Goal: Information Seeking & Learning: Learn about a topic

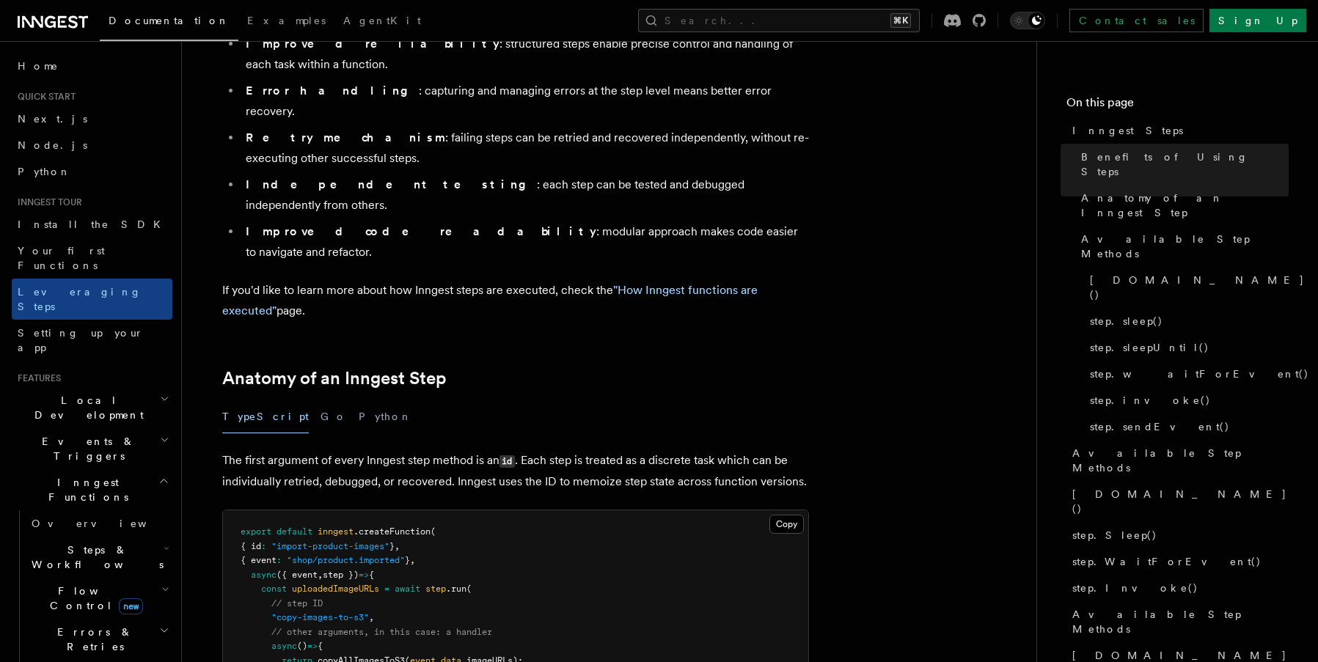
scroll to position [373, 0]
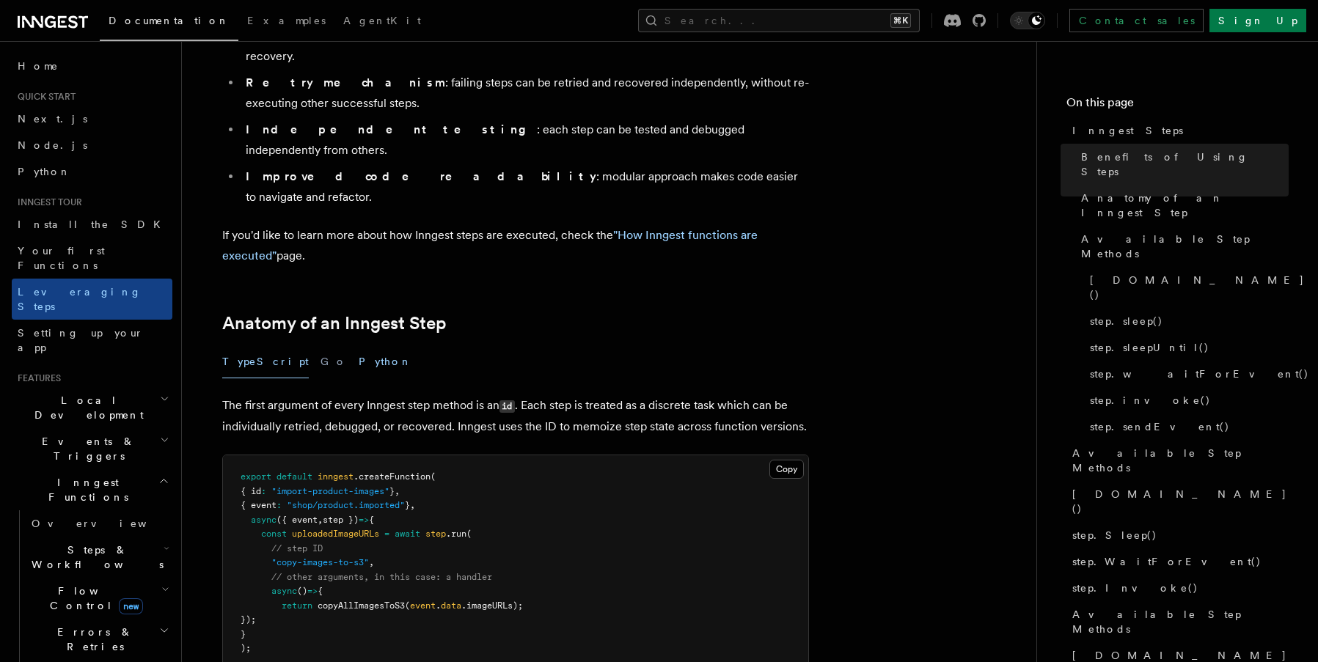
click at [359, 345] on button "Python" at bounding box center [386, 361] width 54 height 33
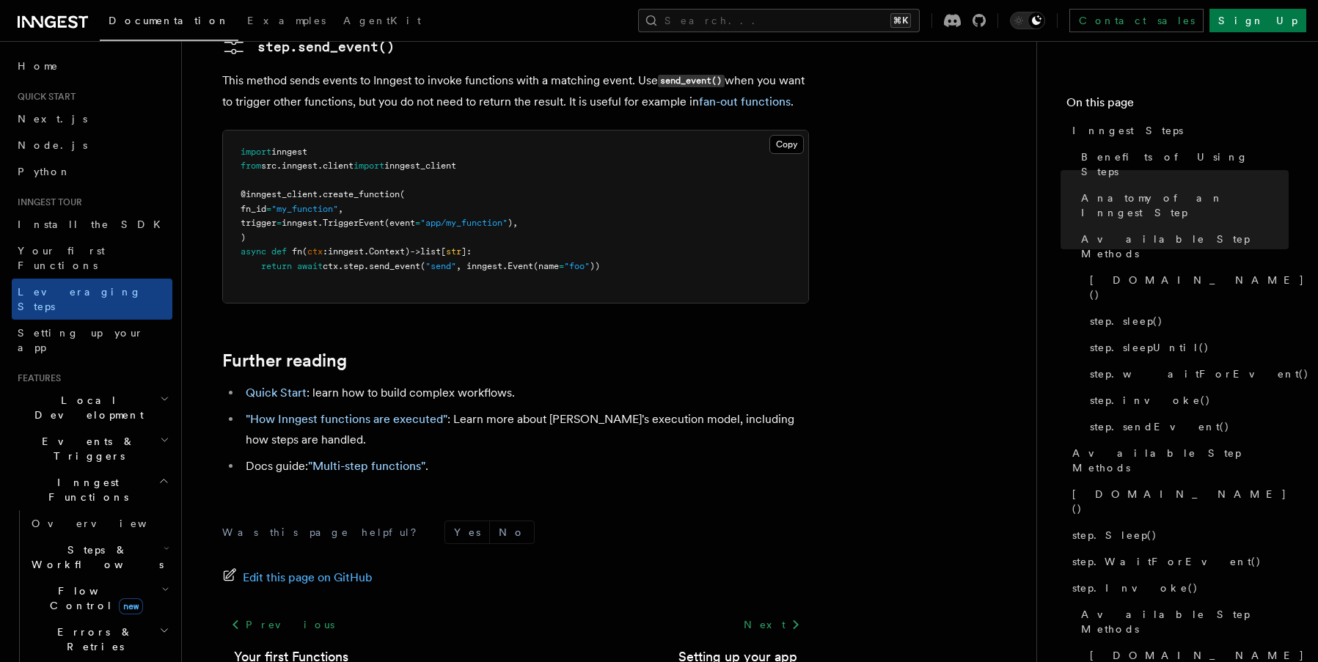
scroll to position [3374, 0]
click at [356, 457] on link ""Multi-step functions"" at bounding box center [366, 464] width 117 height 14
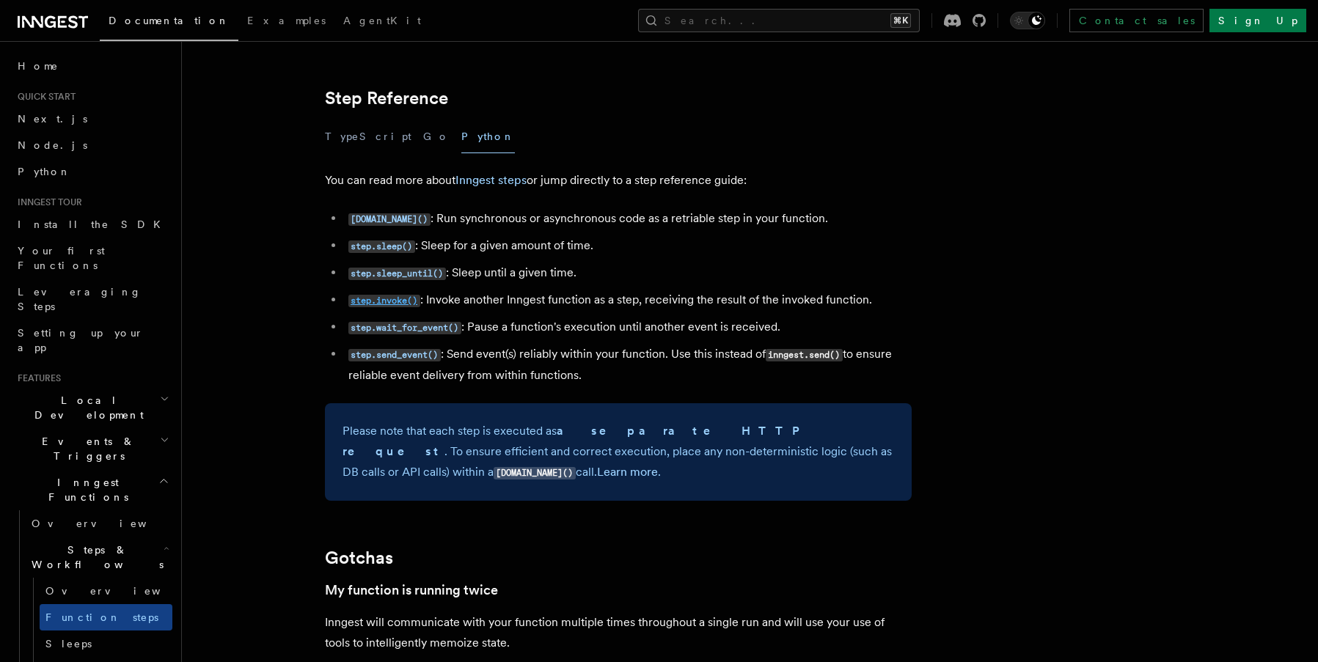
scroll to position [2611, 0]
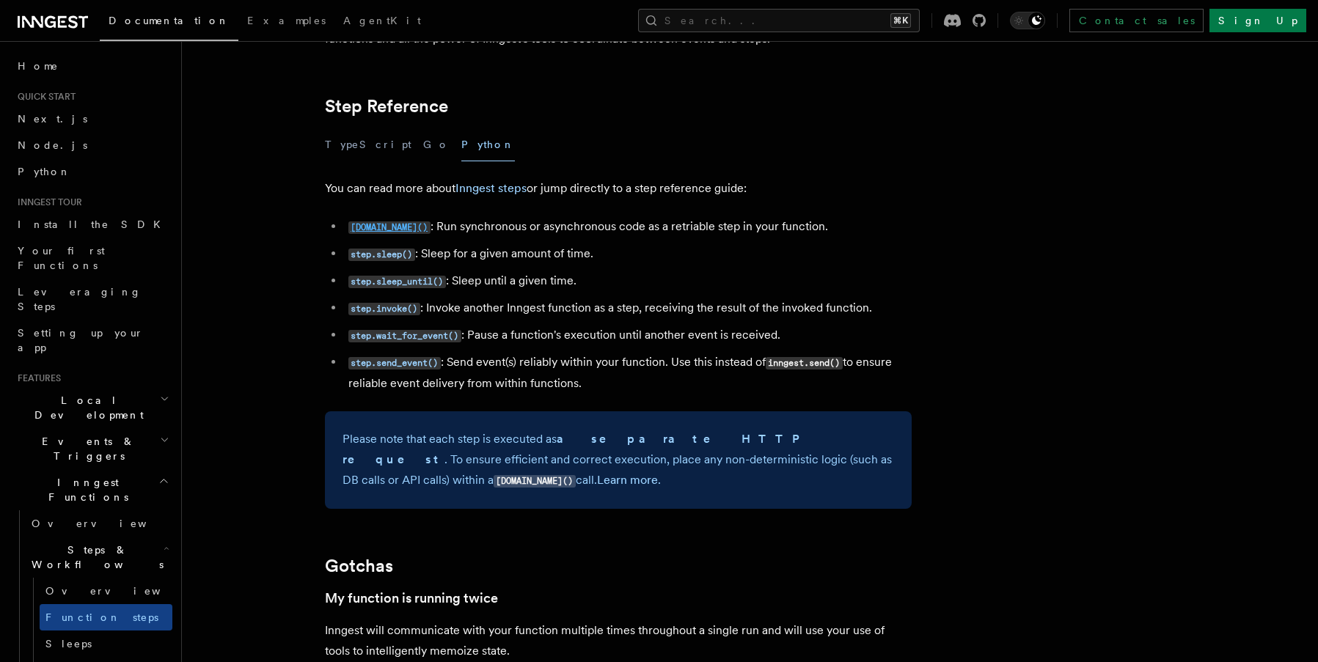
click at [385, 228] on code "[DOMAIN_NAME]()" at bounding box center [389, 227] width 82 height 12
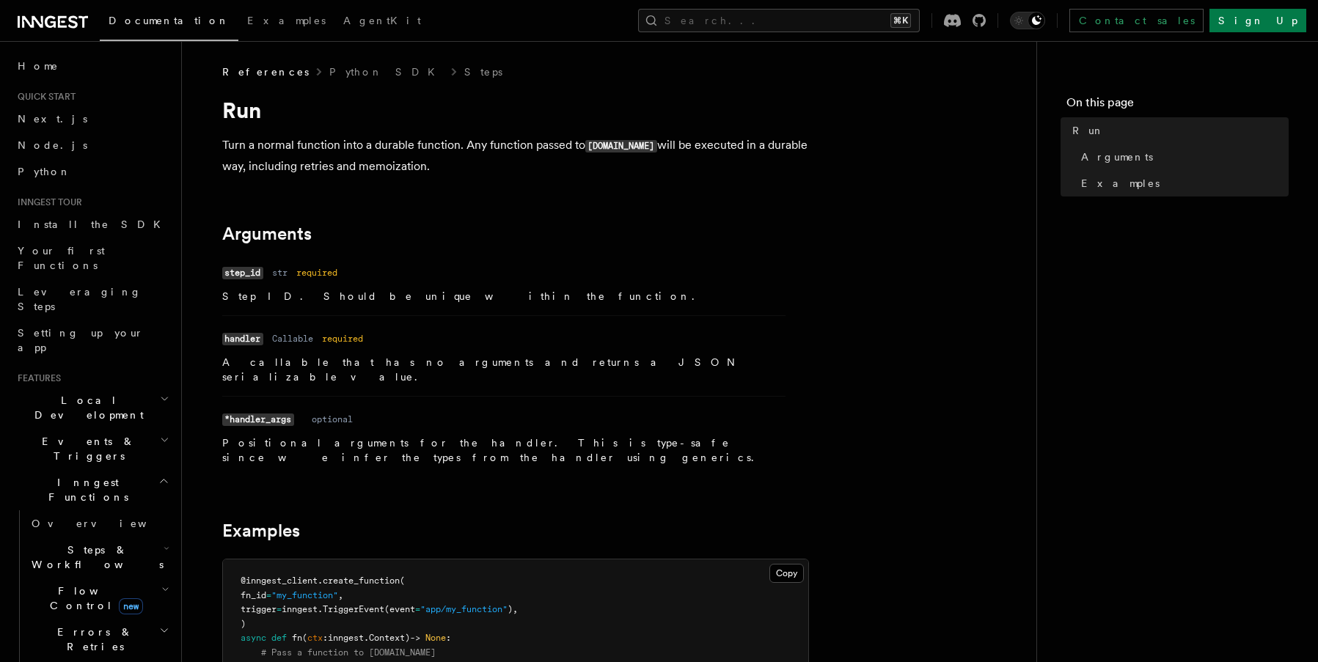
click at [138, 619] on h2 "Errors & Retries" at bounding box center [99, 639] width 147 height 41
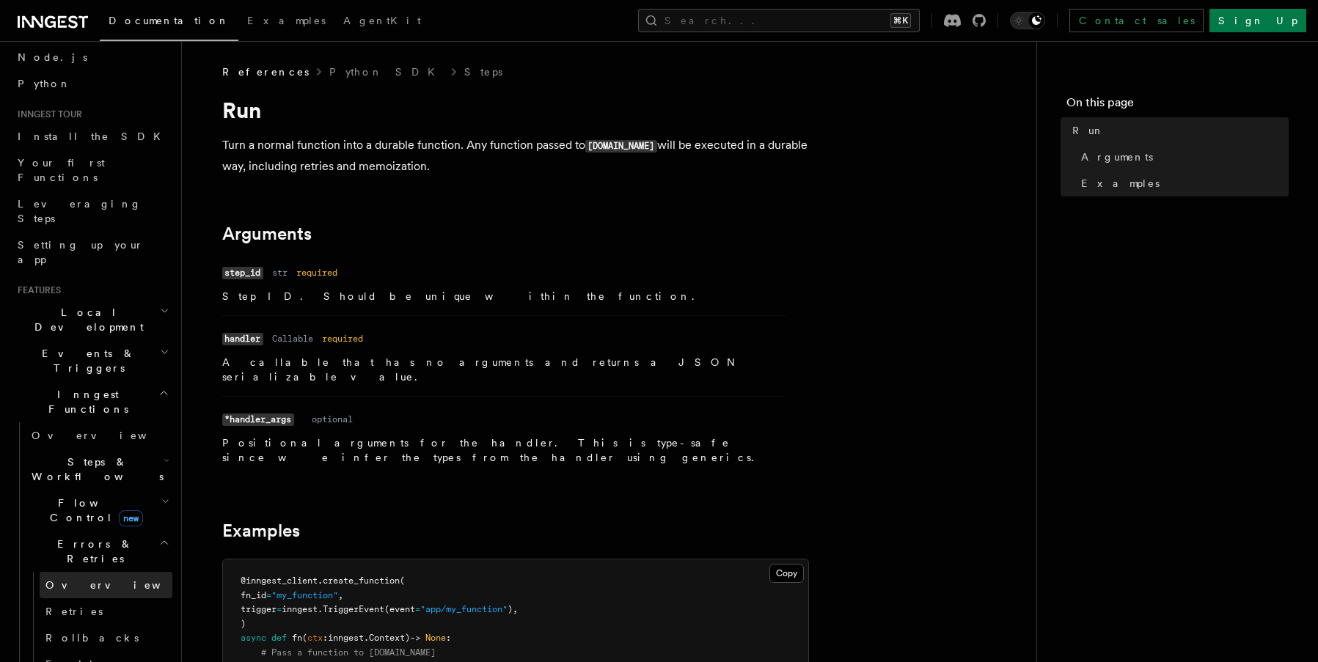
click at [80, 579] on span "Overview" at bounding box center [120, 585] width 151 height 12
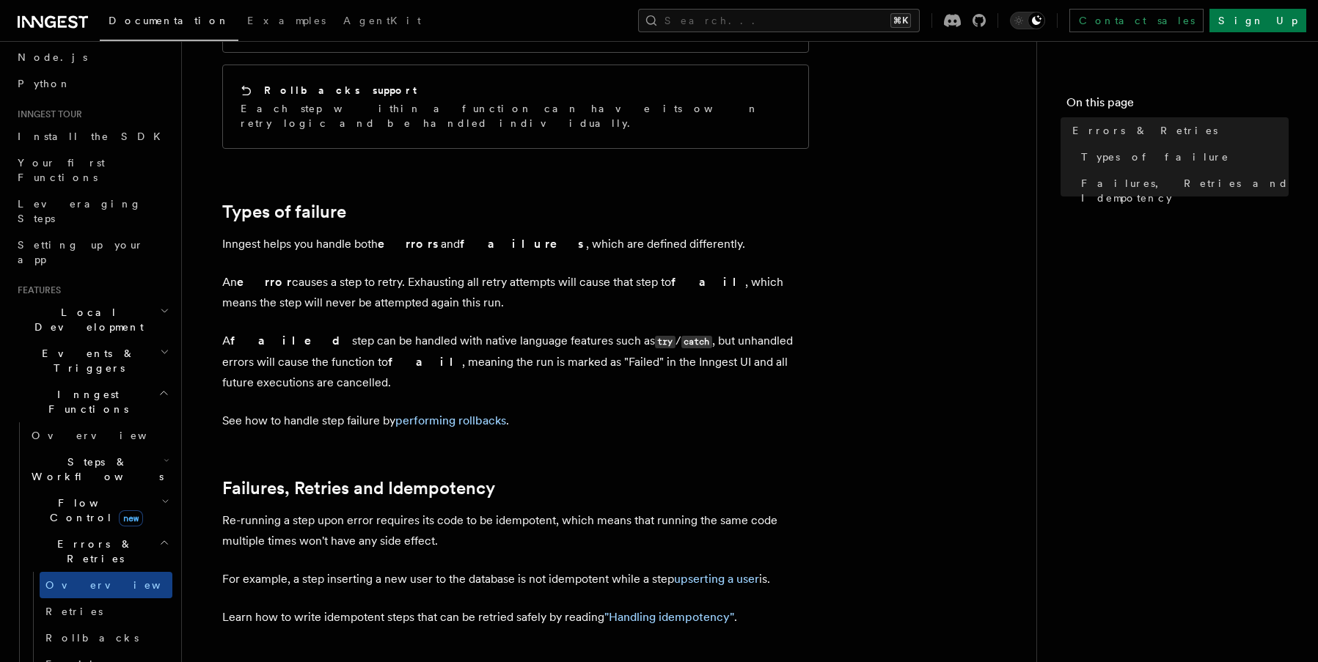
scroll to position [370, 0]
click at [458, 415] on link "performing rollbacks" at bounding box center [450, 422] width 111 height 14
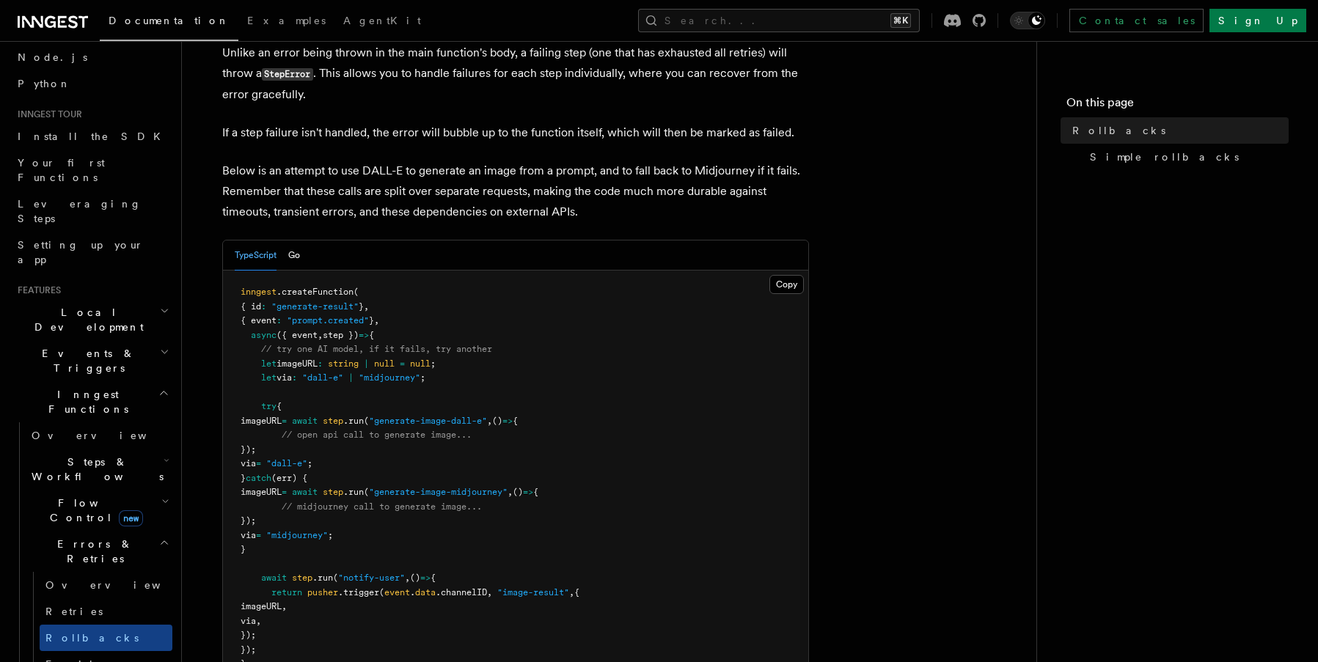
scroll to position [176, 0]
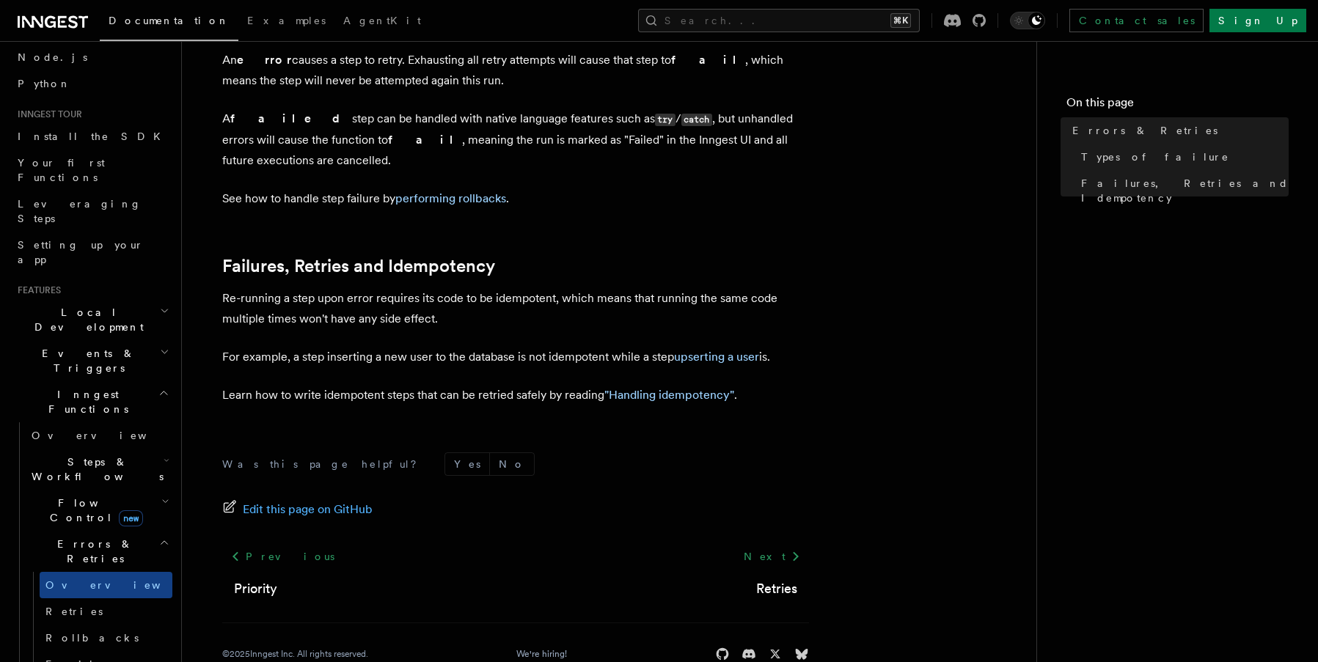
scroll to position [598, 0]
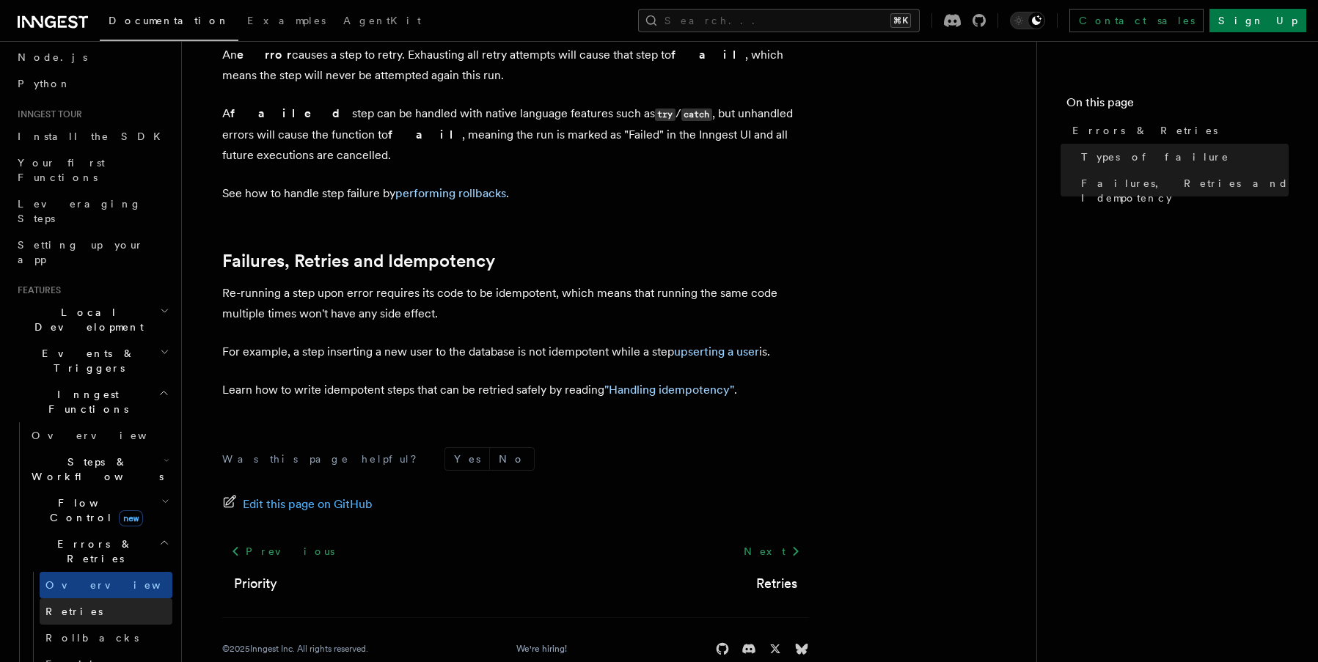
click at [106, 598] on link "Retries" at bounding box center [106, 611] width 133 height 26
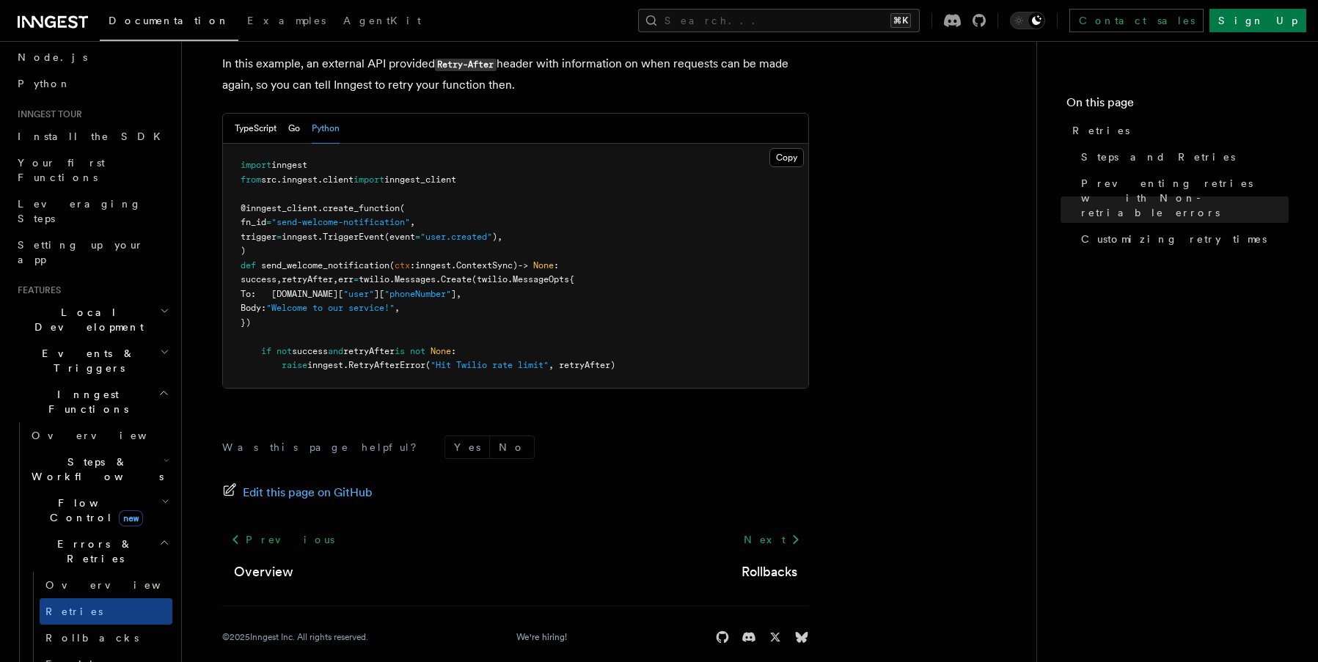
scroll to position [264, 0]
